Goal: Task Accomplishment & Management: Complete application form

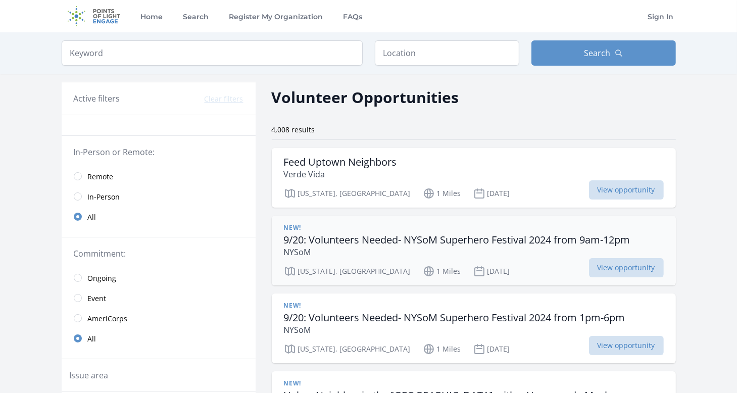
click at [370, 235] on h3 "9/20: Volunteers Needed- NYSoM Superhero Festival 2024 from 9am-12pm" at bounding box center [457, 240] width 347 height 12
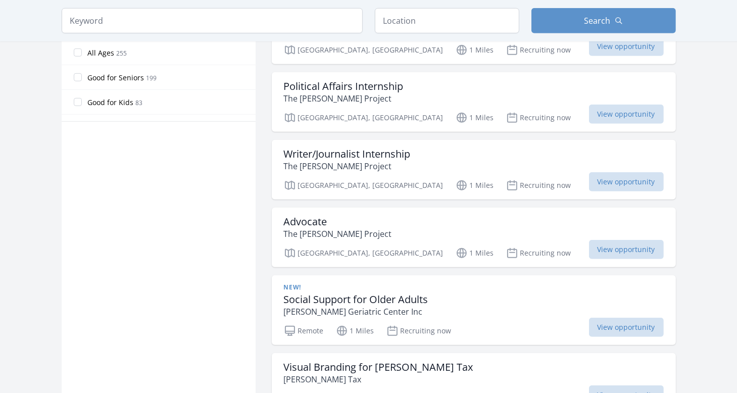
scroll to position [586, 0]
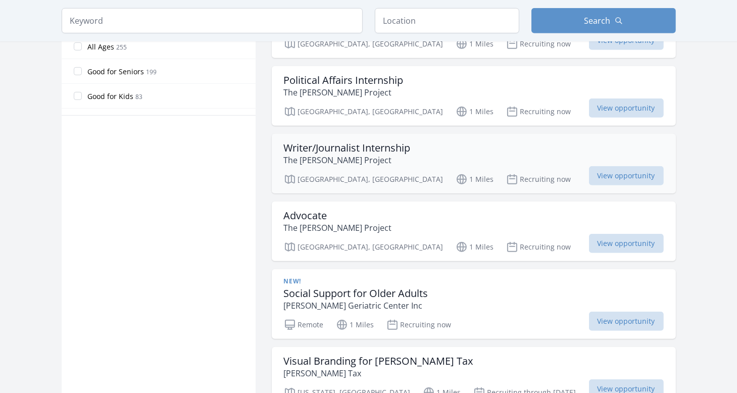
click at [340, 150] on h3 "Writer/Journalist Internship" at bounding box center [347, 148] width 127 height 12
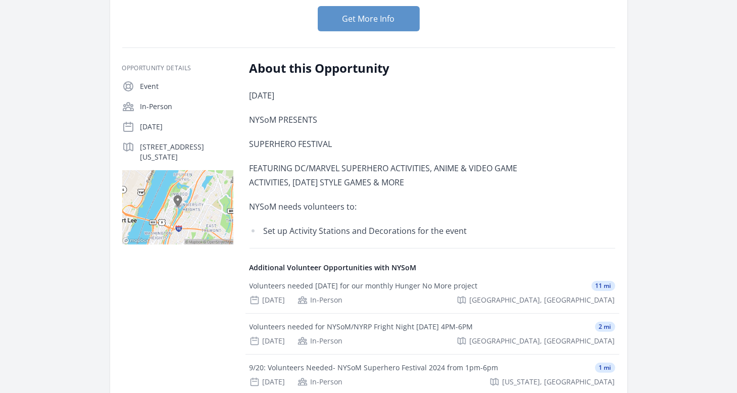
scroll to position [182, 0]
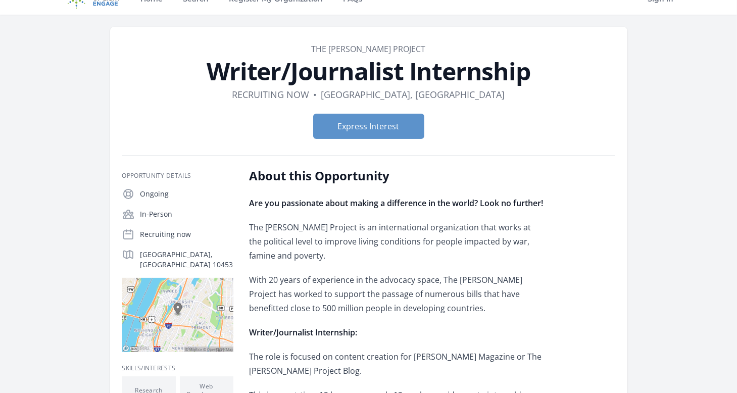
scroll to position [20, 0]
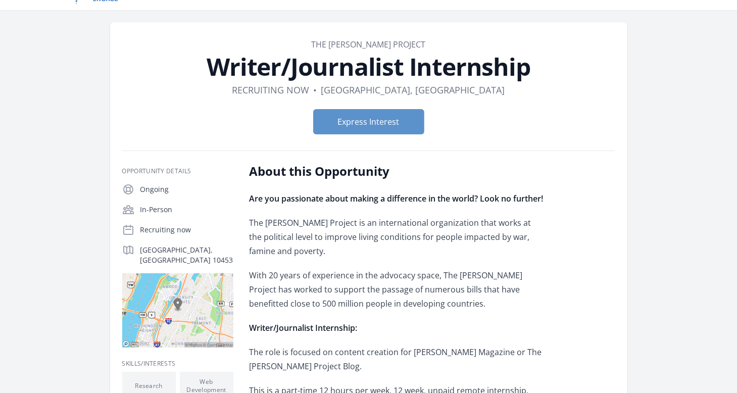
scroll to position [0, 0]
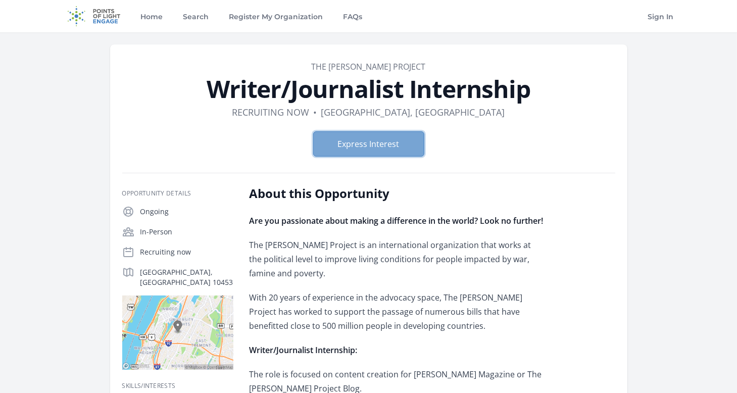
click at [415, 144] on button "Express Interest" at bounding box center [368, 143] width 111 height 25
